Goal: Task Accomplishment & Management: Understand process/instructions

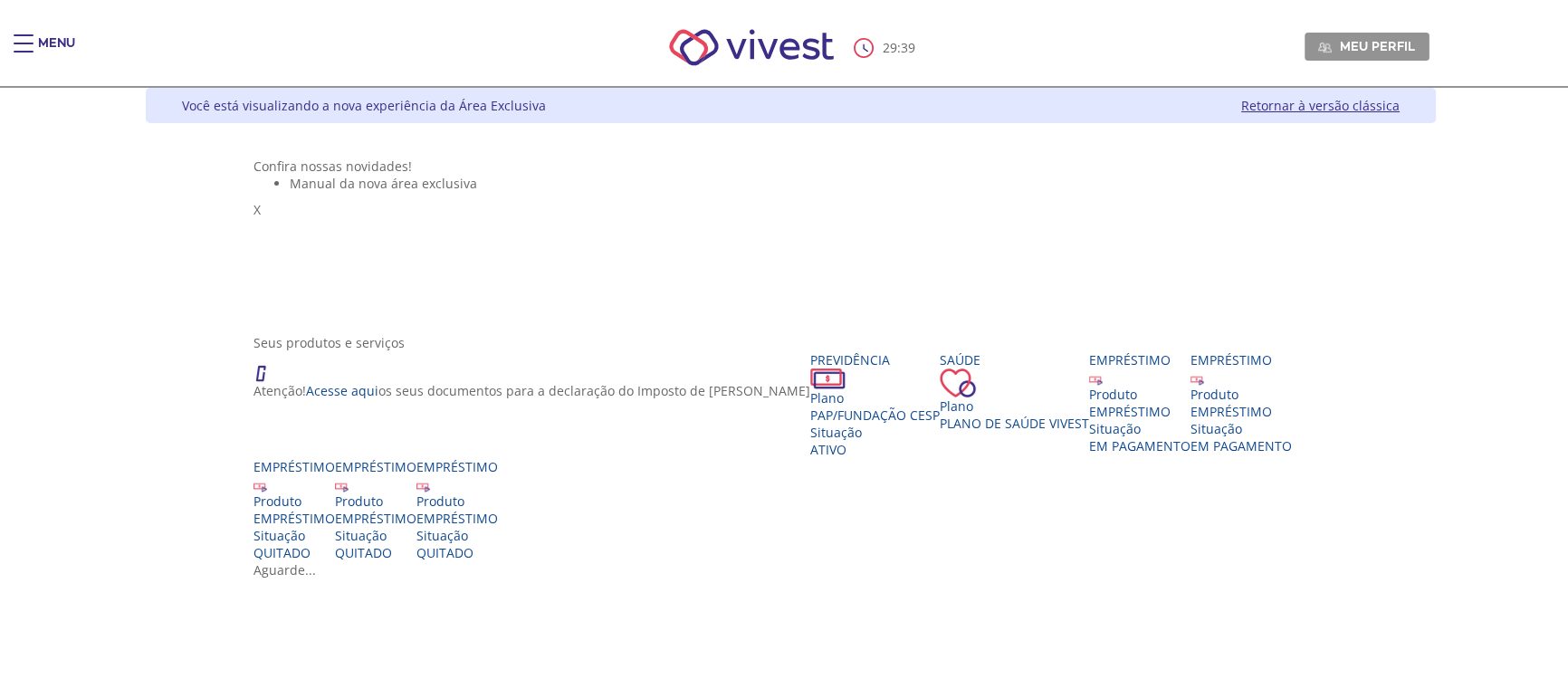
click at [1304, 192] on ul "Manual da nova área exclusiva" at bounding box center [792, 183] width 1076 height 17
click at [29, 47] on div "Main header" at bounding box center [23, 52] width 20 height 36
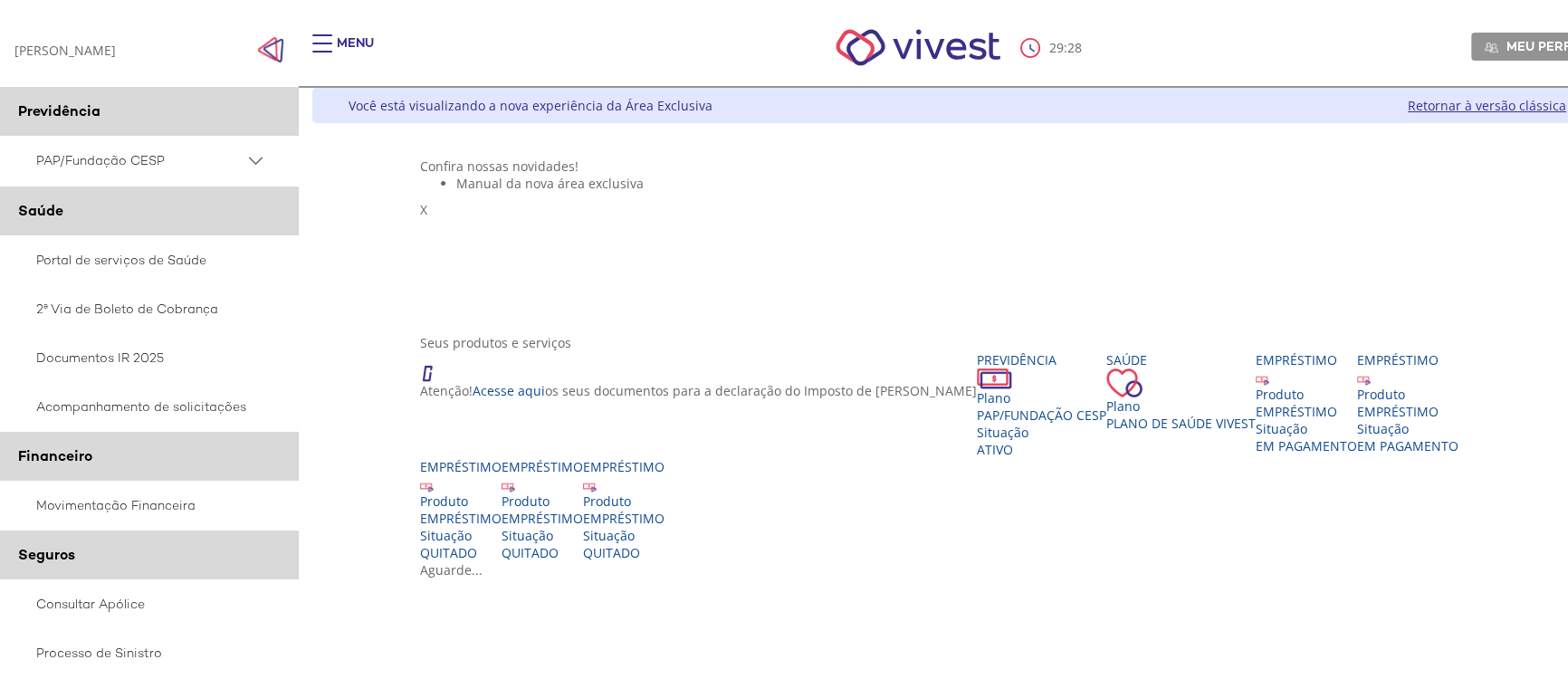
scroll to position [329, 0]
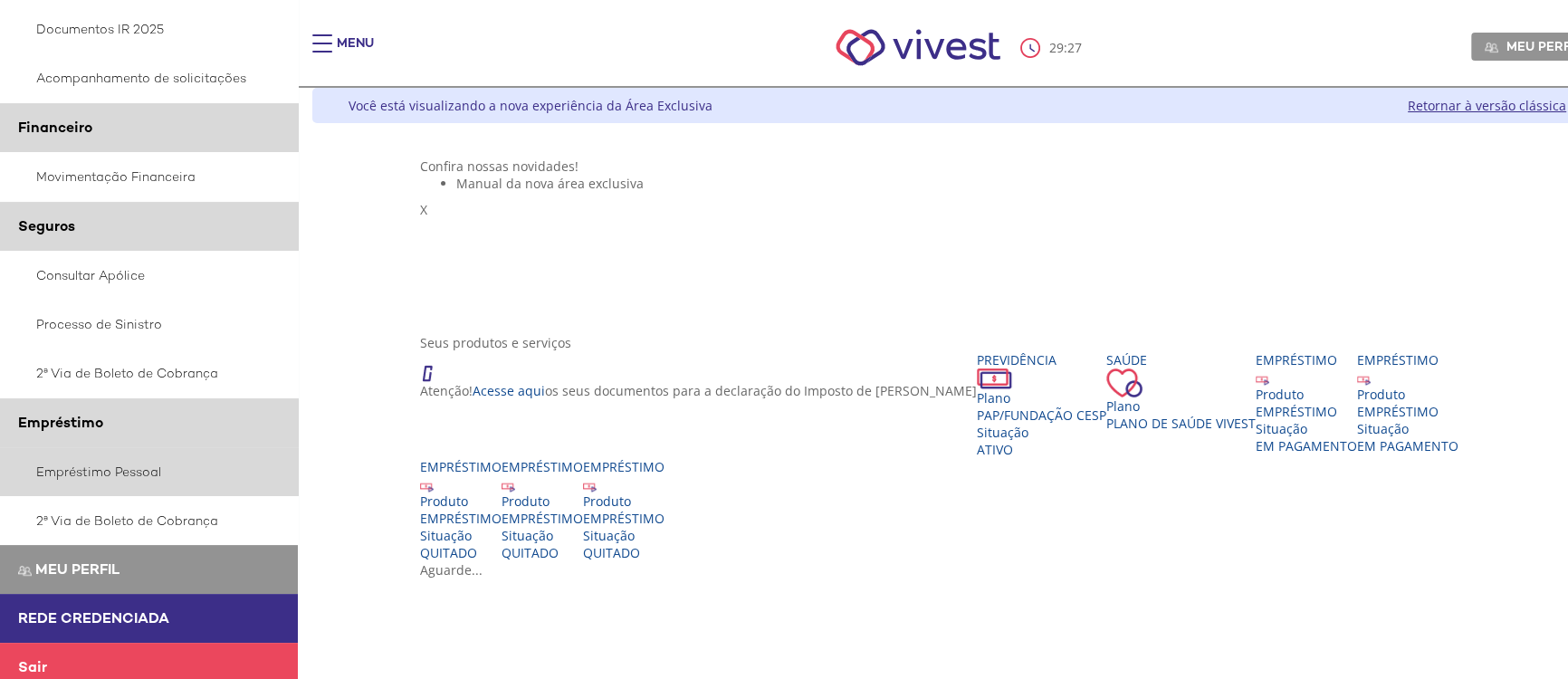
click at [158, 477] on link "Empréstimo Pessoal" at bounding box center [149, 471] width 298 height 48
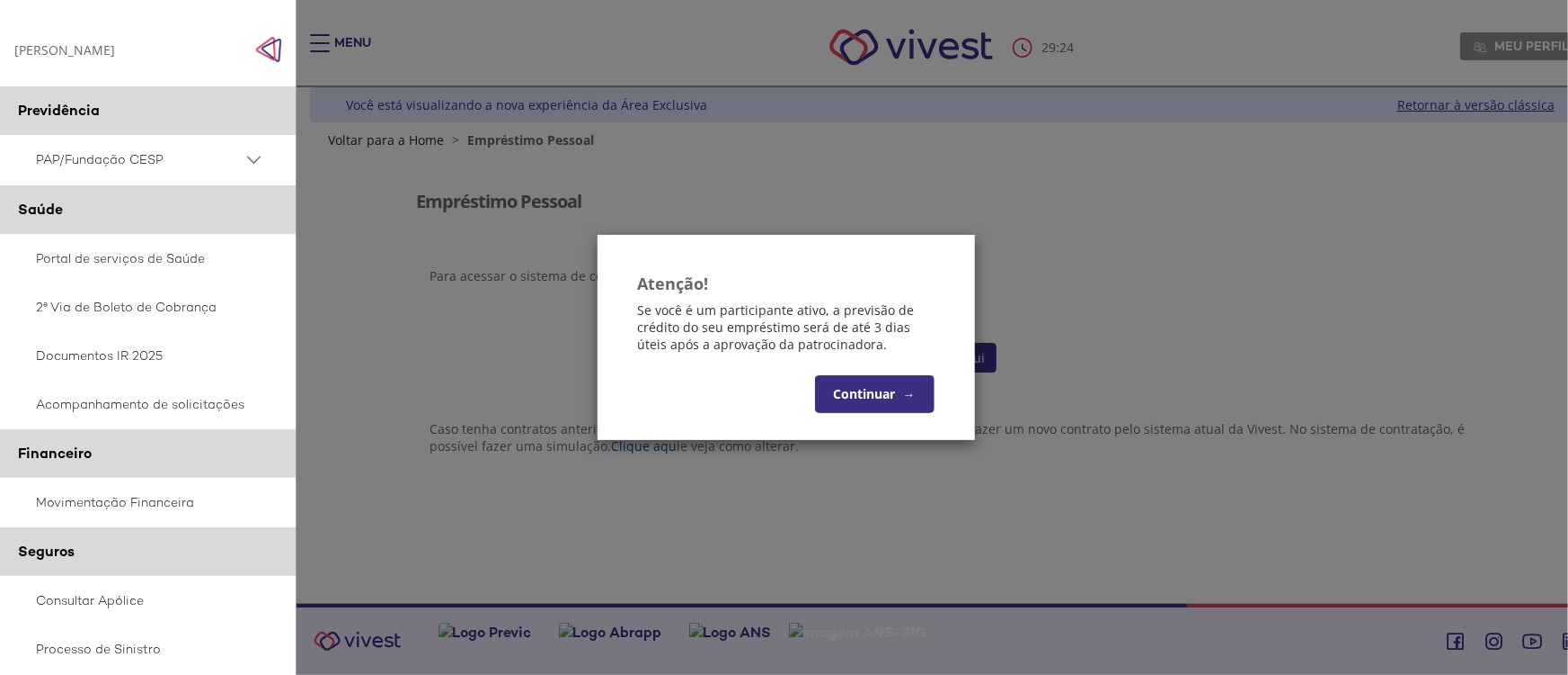
click at [882, 404] on button "Continuar →" at bounding box center [875, 394] width 120 height 38
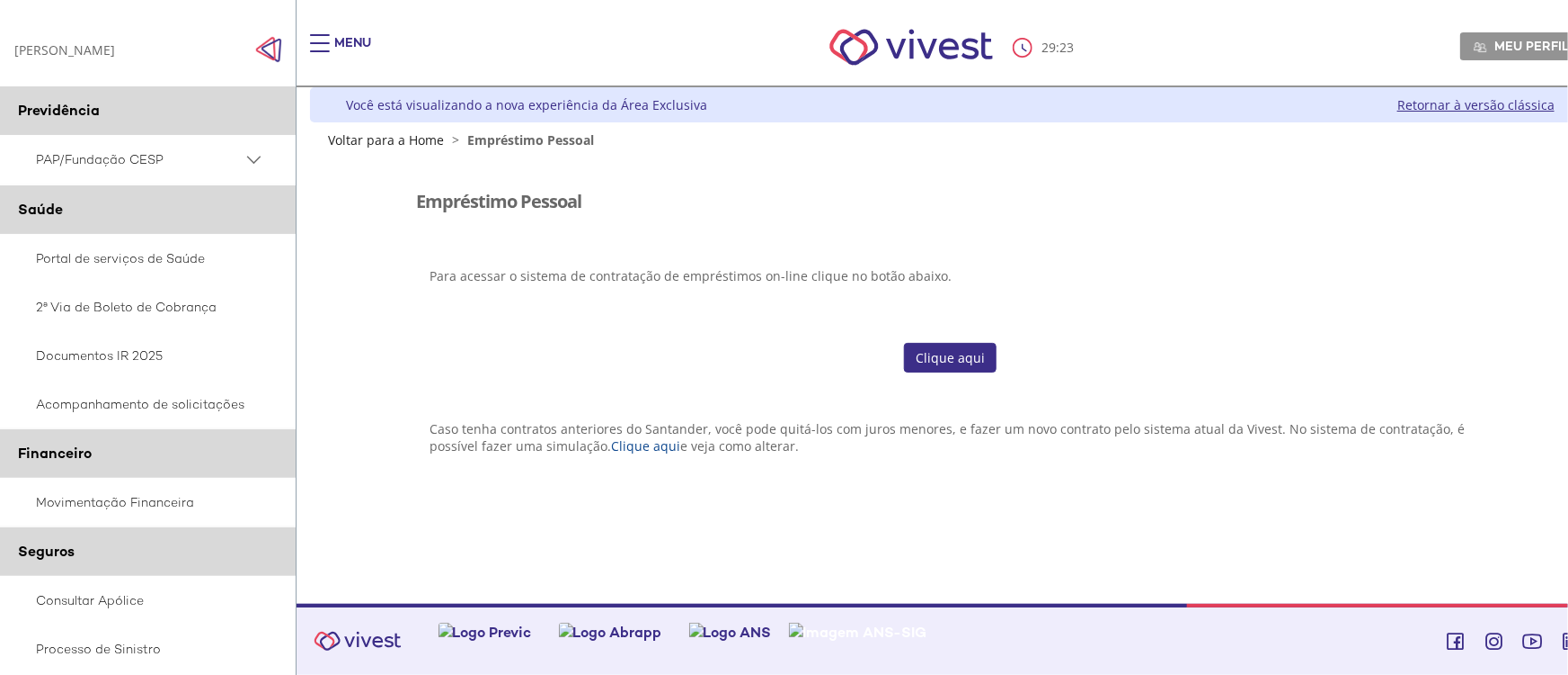
click at [953, 360] on link "Clique aqui" at bounding box center [950, 358] width 92 height 30
